Goal: Browse casually

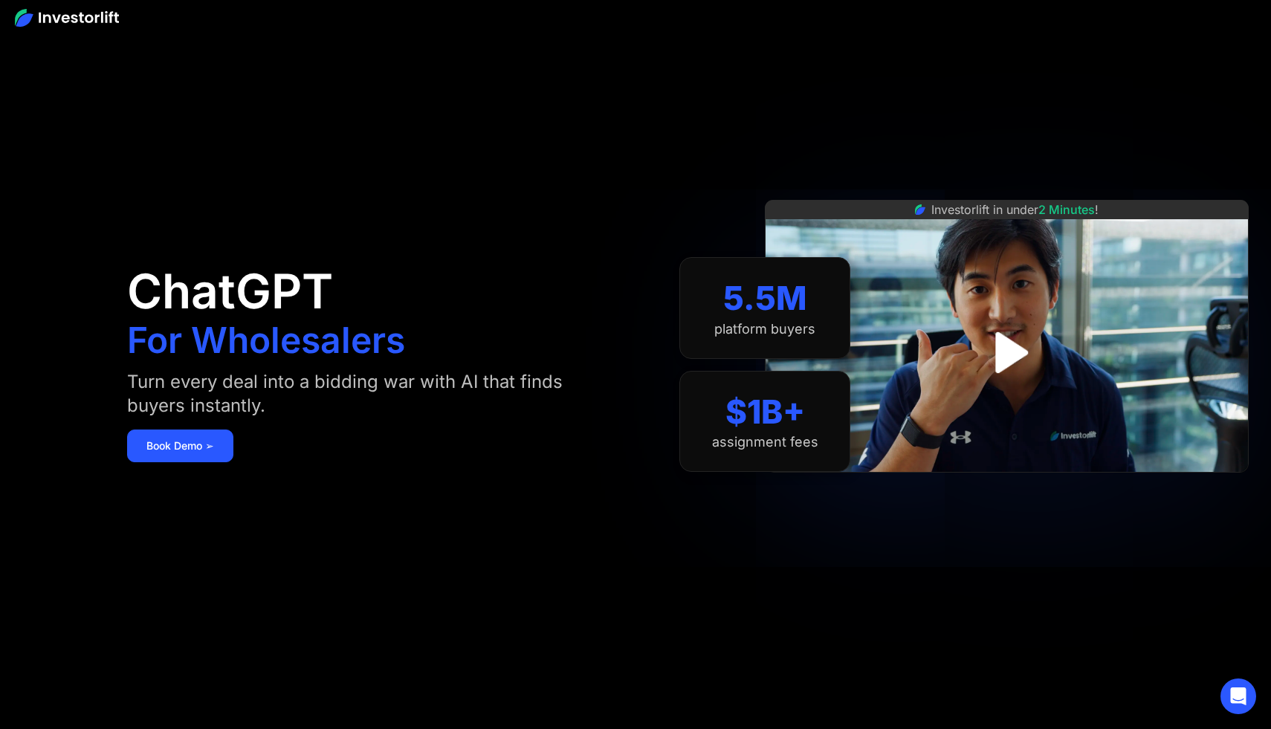
click at [995, 72] on div "Investorlift in under 2 Minutes !" at bounding box center [1007, 364] width 484 height 729
